Goal: Entertainment & Leisure: Consume media (video, audio)

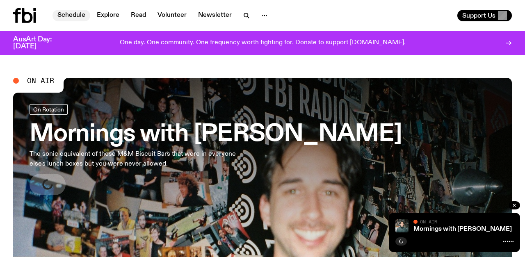
click at [80, 16] on link "Schedule" at bounding box center [71, 15] width 38 height 11
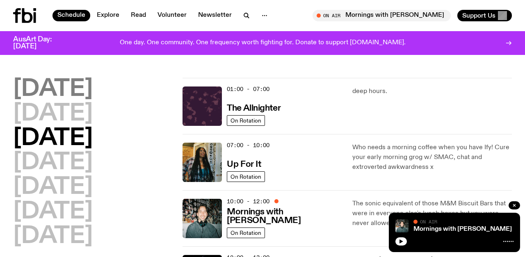
click at [85, 94] on h2 "[DATE]" at bounding box center [53, 89] width 80 height 23
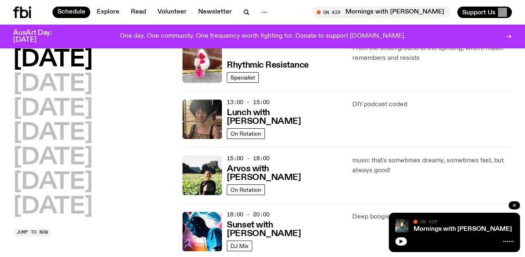
scroll to position [227, 0]
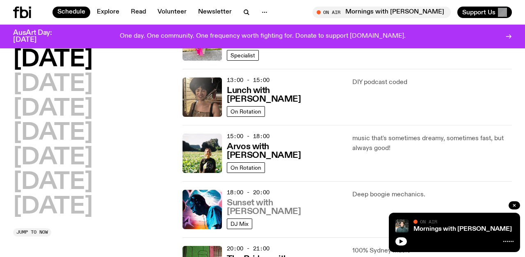
click at [306, 210] on h3 "Sunset with [PERSON_NAME]" at bounding box center [284, 207] width 115 height 17
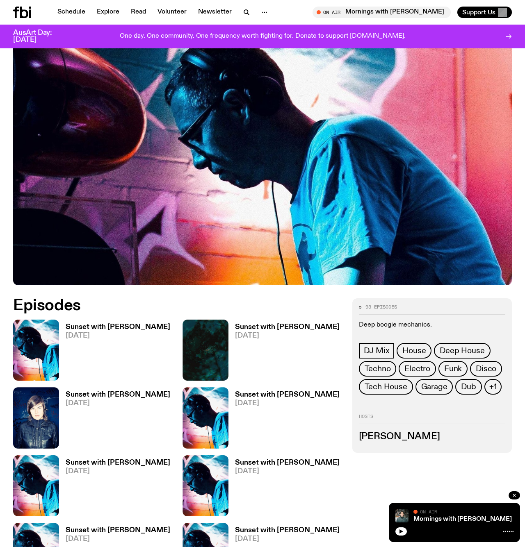
scroll to position [168, 0]
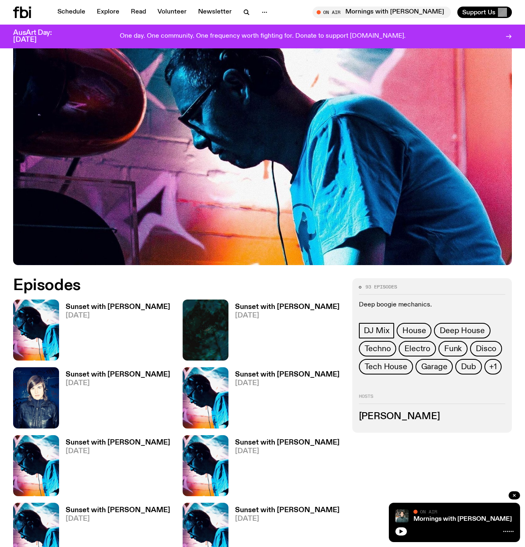
click at [110, 257] on h3 "Sunset with [PERSON_NAME]" at bounding box center [118, 307] width 105 height 7
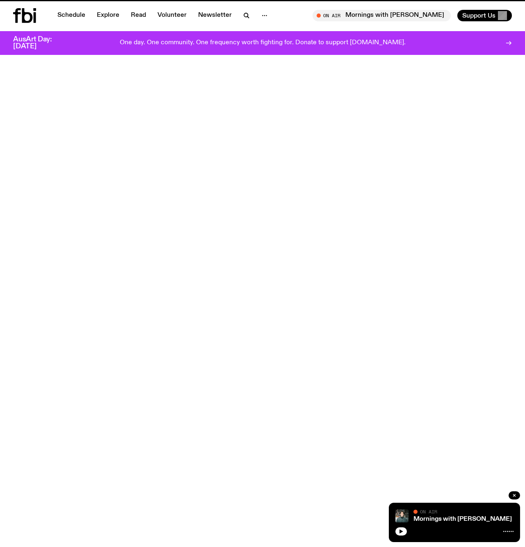
scroll to position [168, 0]
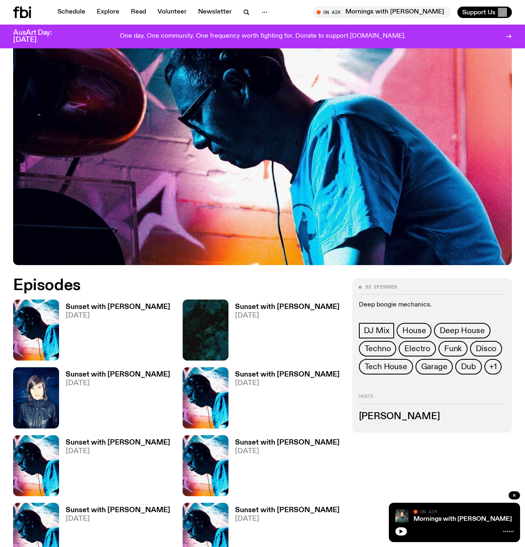
click at [243, 257] on h3 "Sunset with [PERSON_NAME]" at bounding box center [287, 307] width 105 height 7
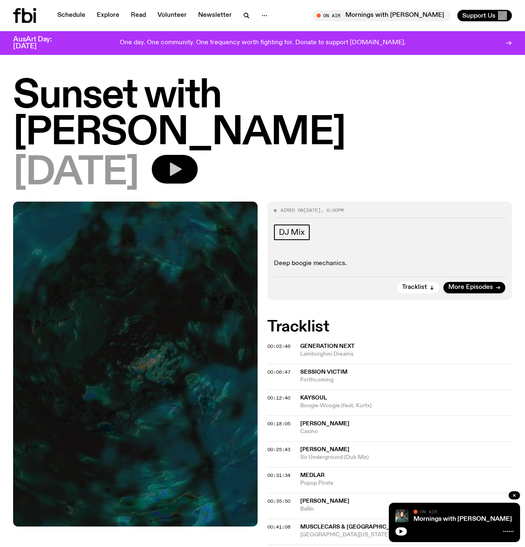
click at [183, 161] on icon "button" at bounding box center [174, 169] width 16 height 16
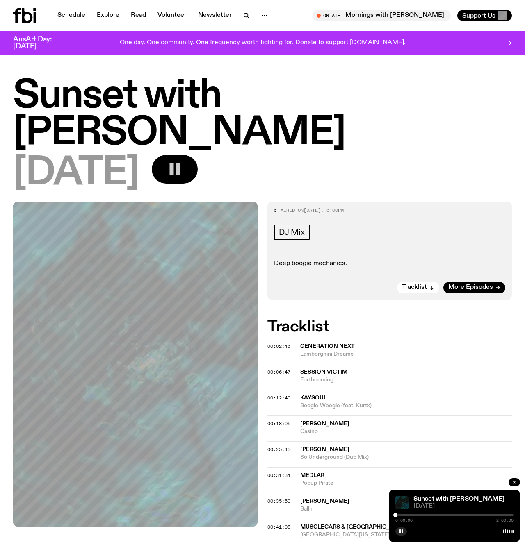
click at [180, 163] on rect "button" at bounding box center [178, 169] width 4 height 12
